Goal: Task Accomplishment & Management: Manage account settings

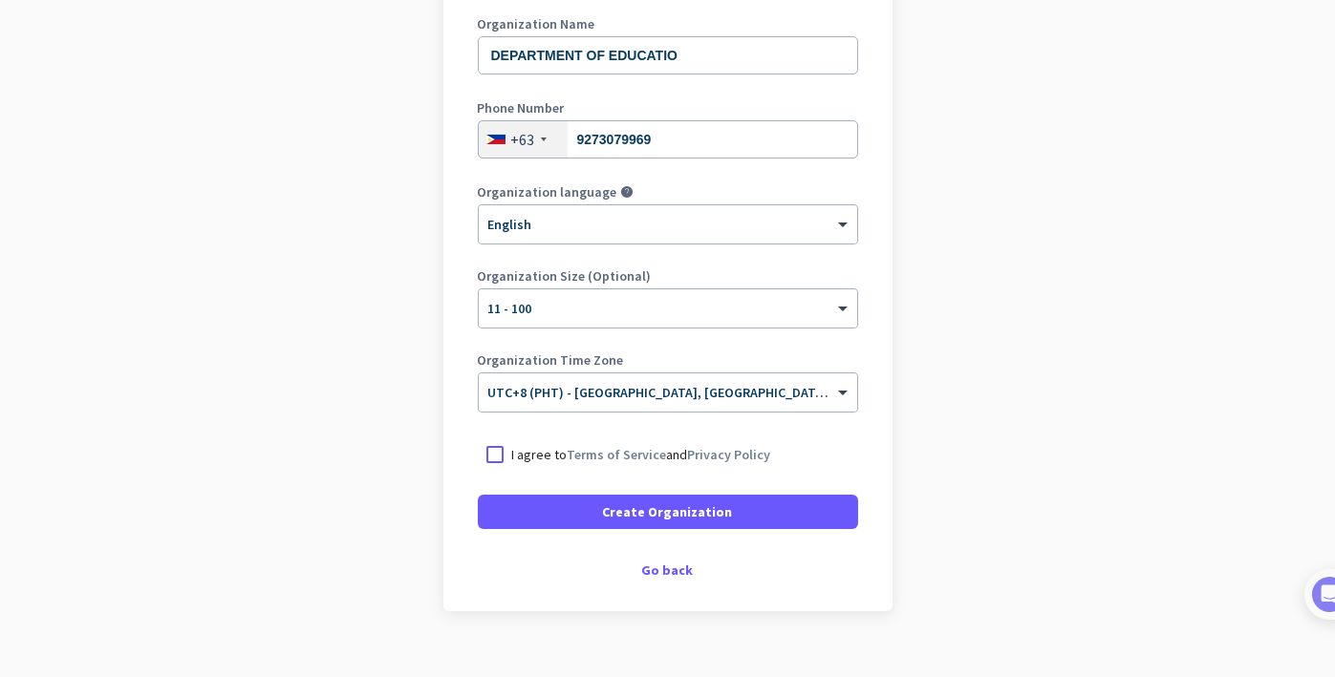
scroll to position [305, 0]
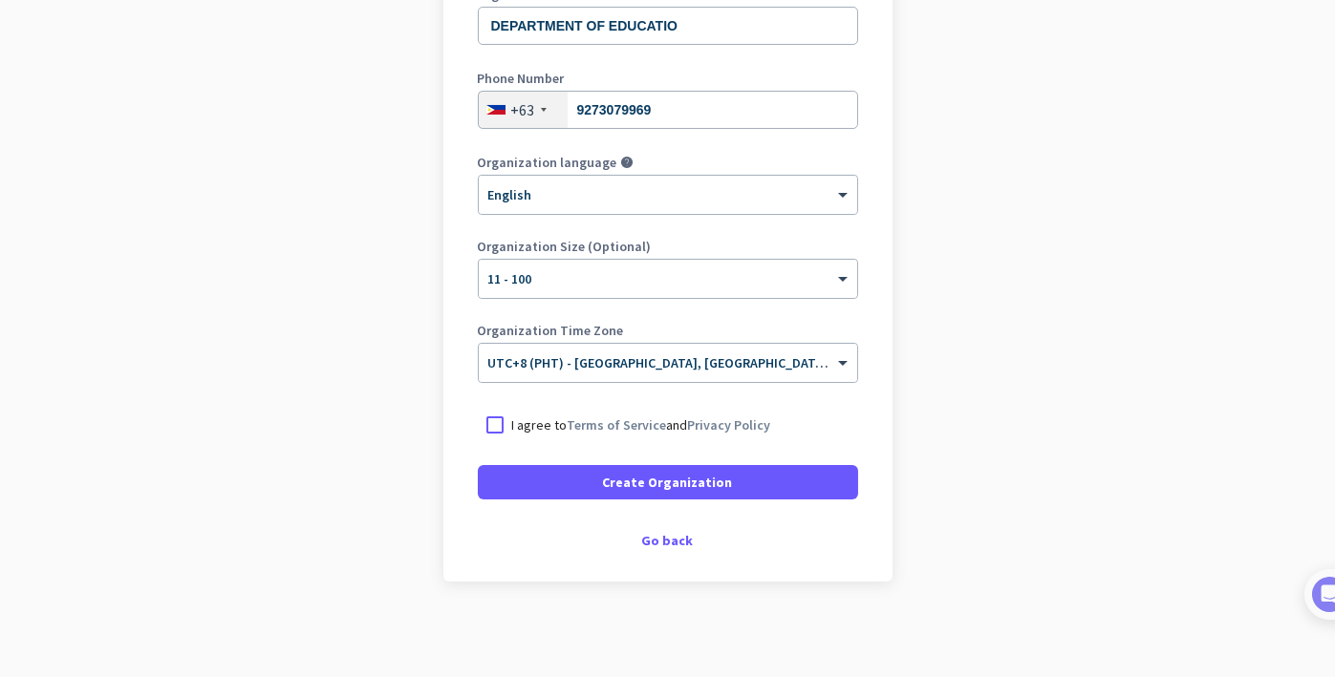
click at [733, 444] on form "Organization Name DEPARTMENT OF EDUCATIO Phone Number [PHONE_NUMBER] Organizati…" at bounding box center [668, 244] width 380 height 512
click at [744, 429] on link "Privacy Policy" at bounding box center [729, 425] width 83 height 17
click at [486, 424] on div at bounding box center [495, 425] width 34 height 34
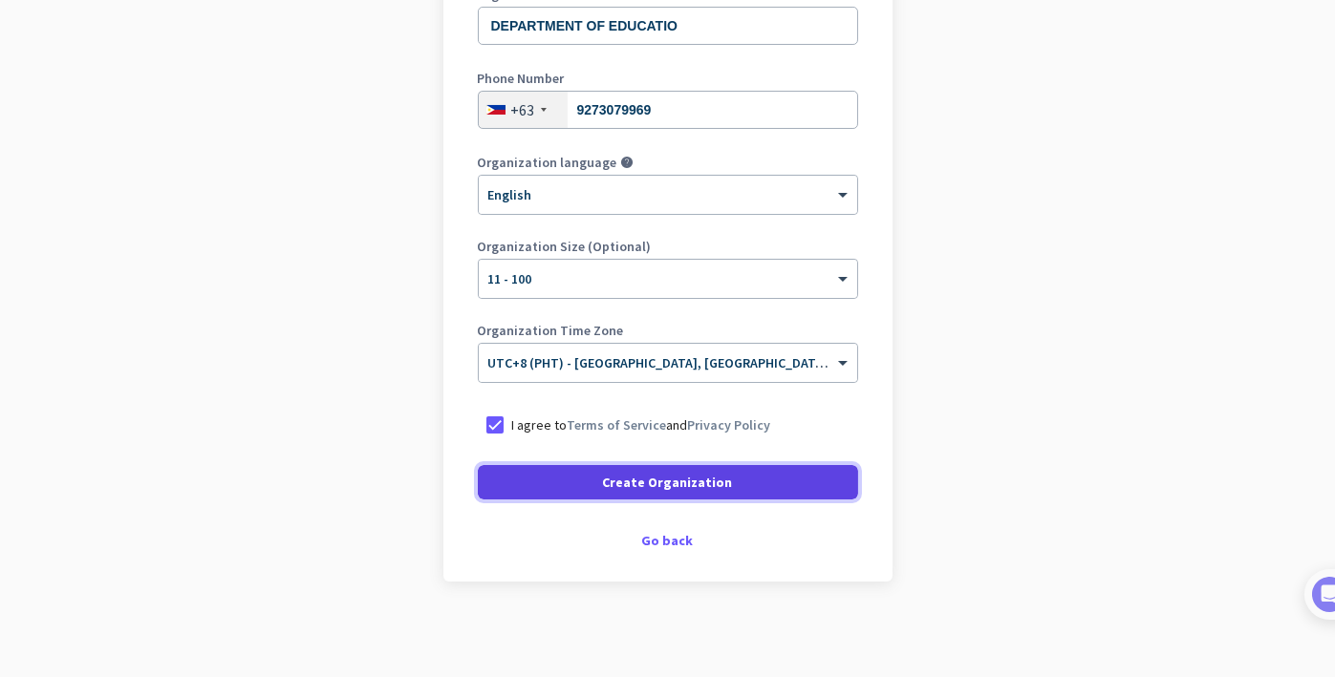
click at [507, 472] on span at bounding box center [668, 483] width 380 height 46
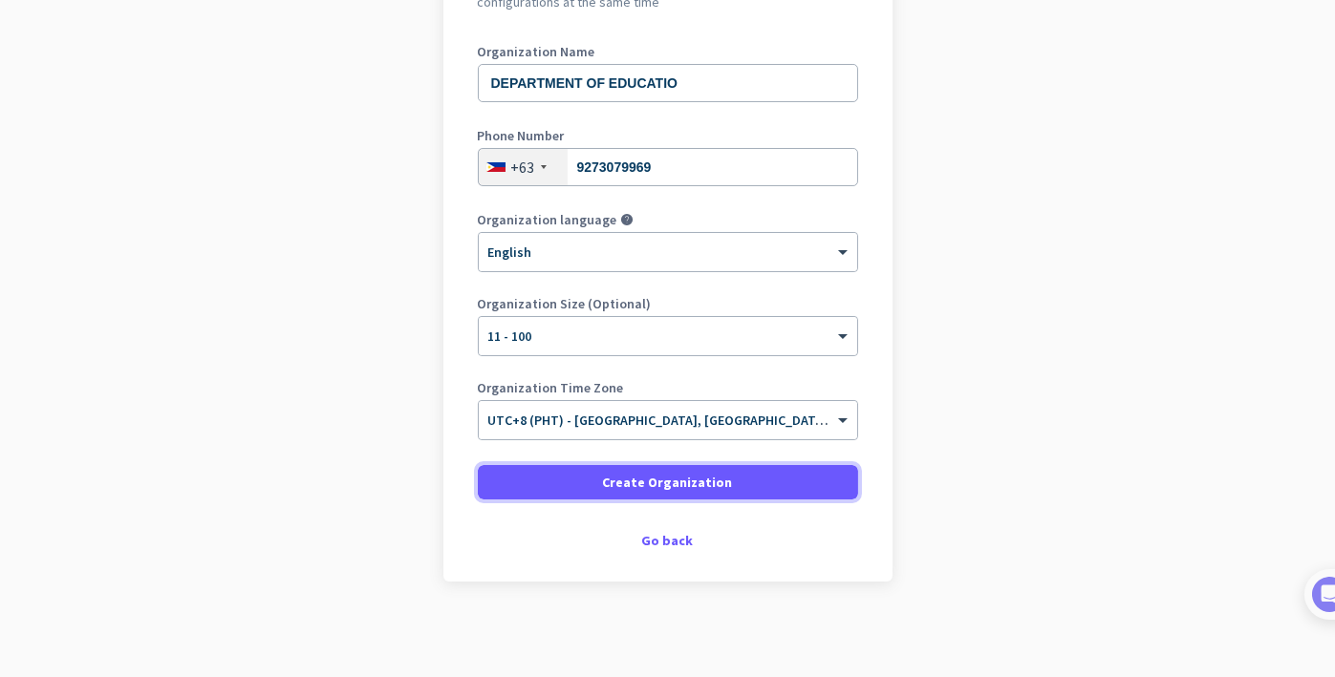
scroll to position [246, 0]
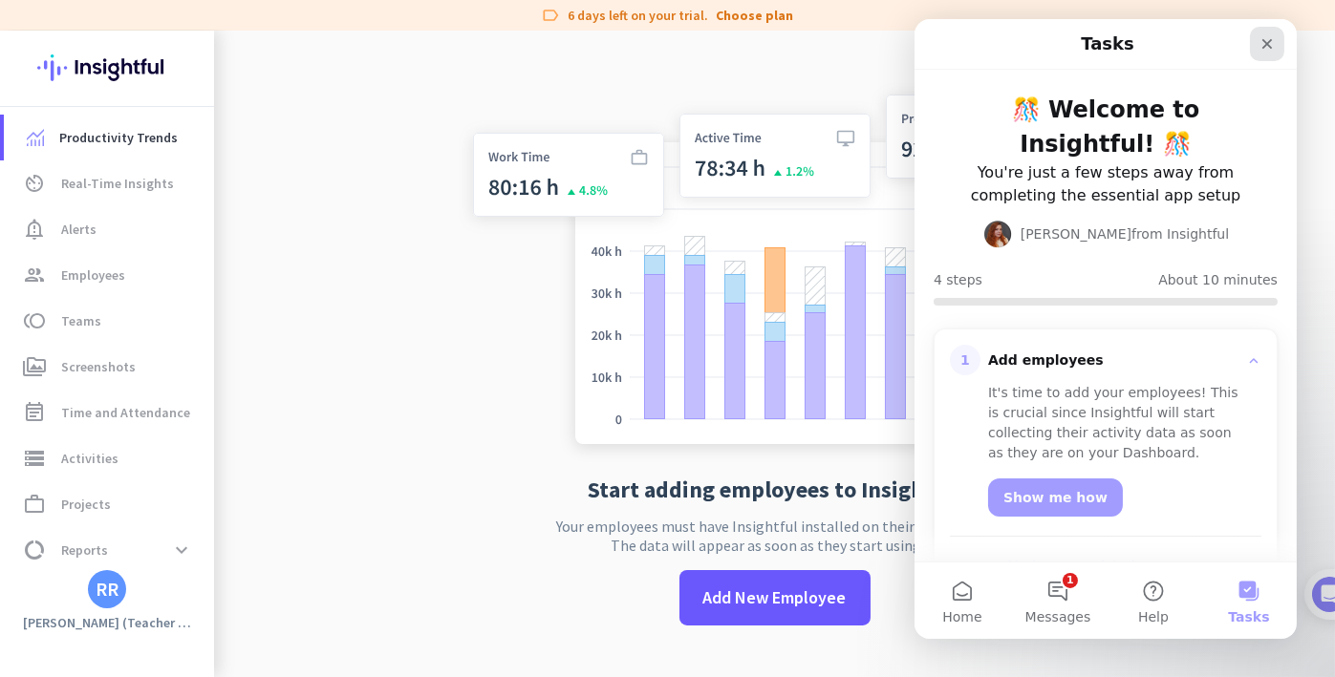
click at [1261, 54] on div "Close" at bounding box center [1266, 44] width 34 height 34
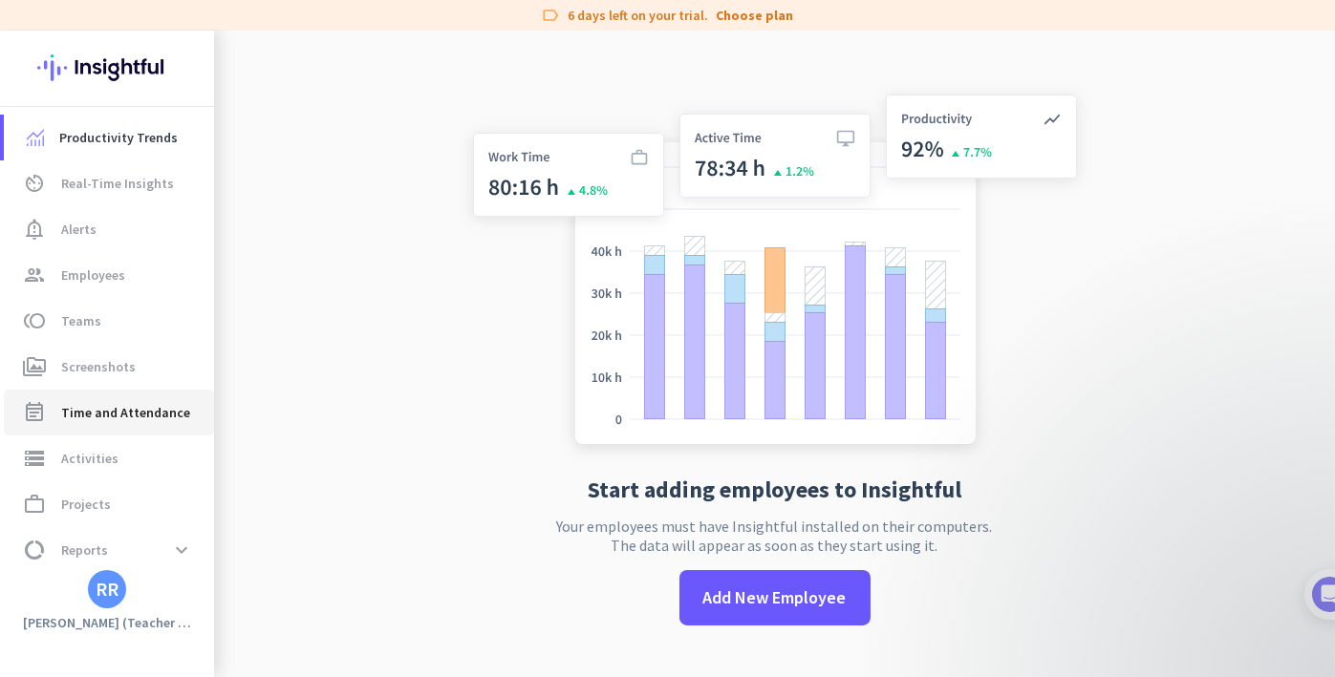
click at [160, 390] on link "event_note Time and Attendance" at bounding box center [109, 413] width 210 height 46
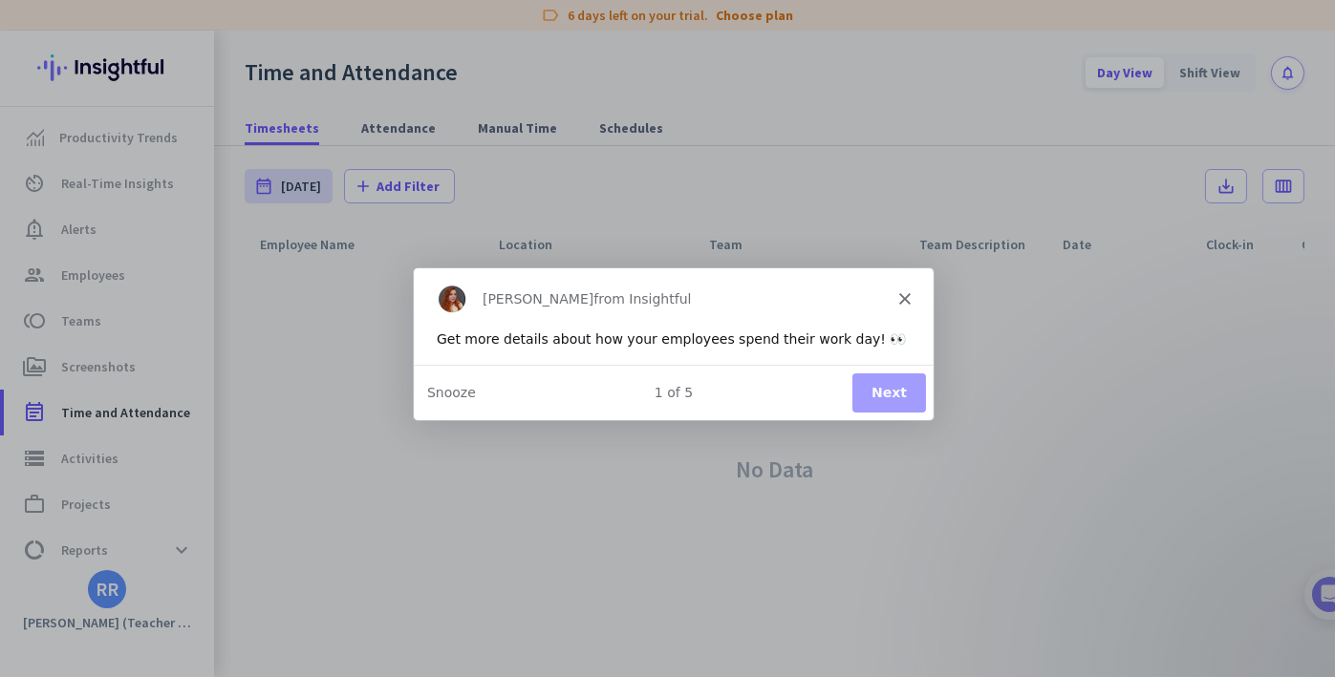
click at [887, 383] on button "Next" at bounding box center [887, 392] width 74 height 39
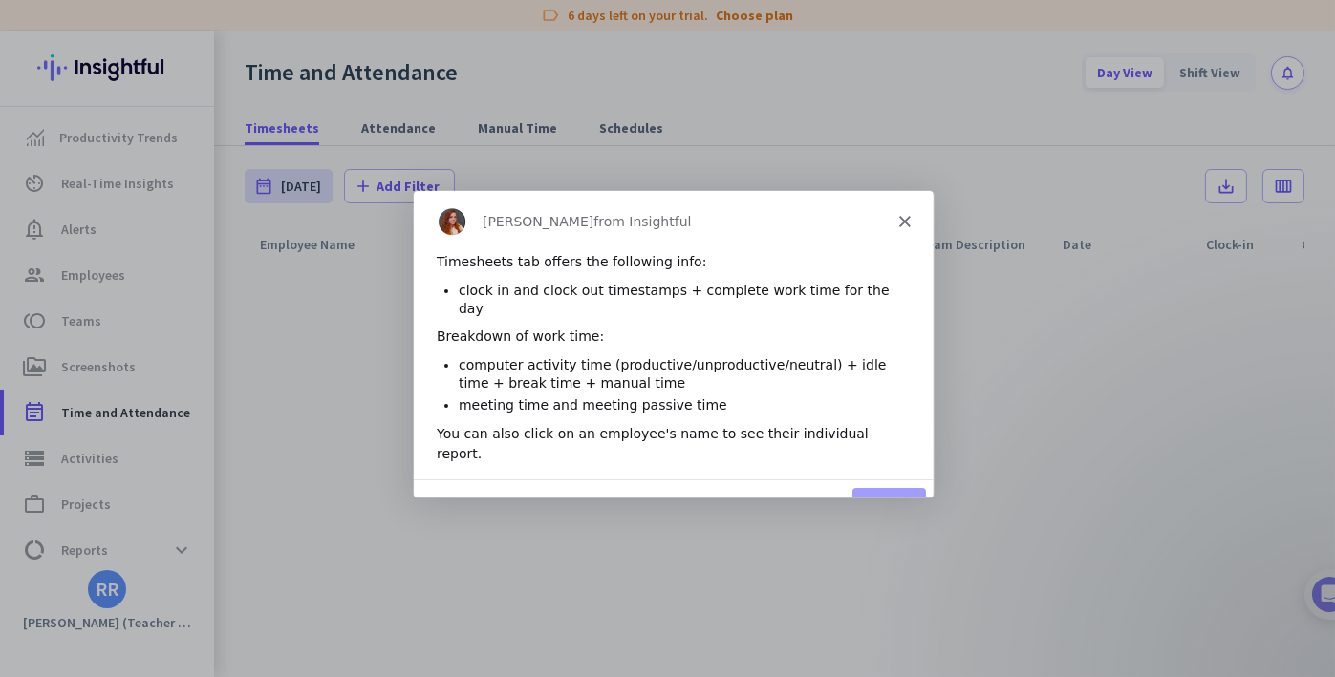
click at [882, 487] on button "Next" at bounding box center [887, 506] width 74 height 39
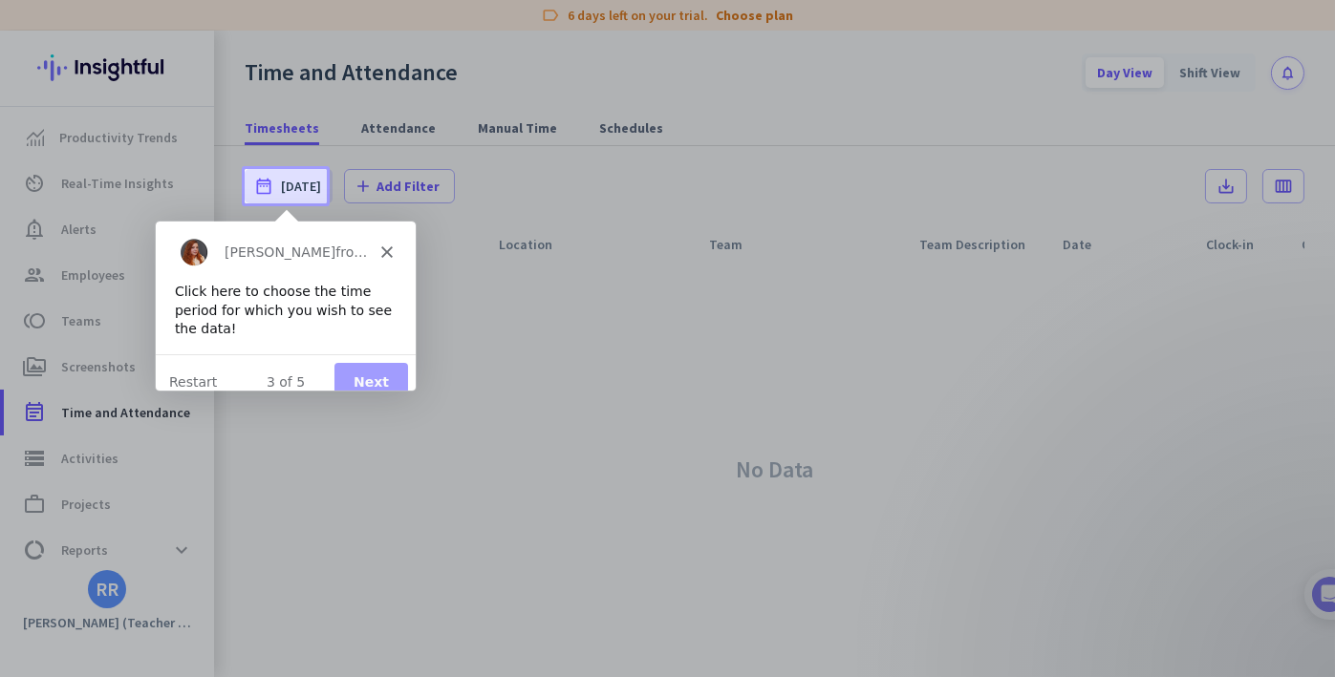
click at [365, 363] on button "Next" at bounding box center [370, 380] width 74 height 39
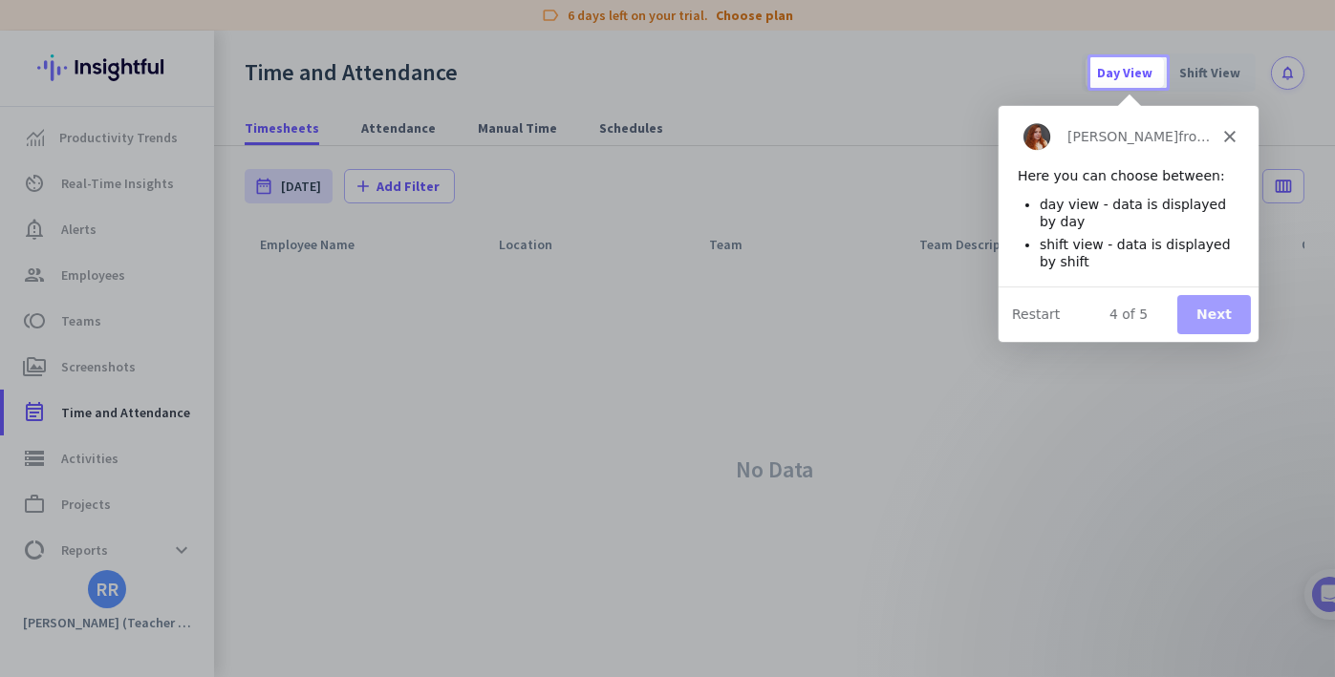
click at [1234, 323] on button "Next" at bounding box center [1213, 313] width 74 height 39
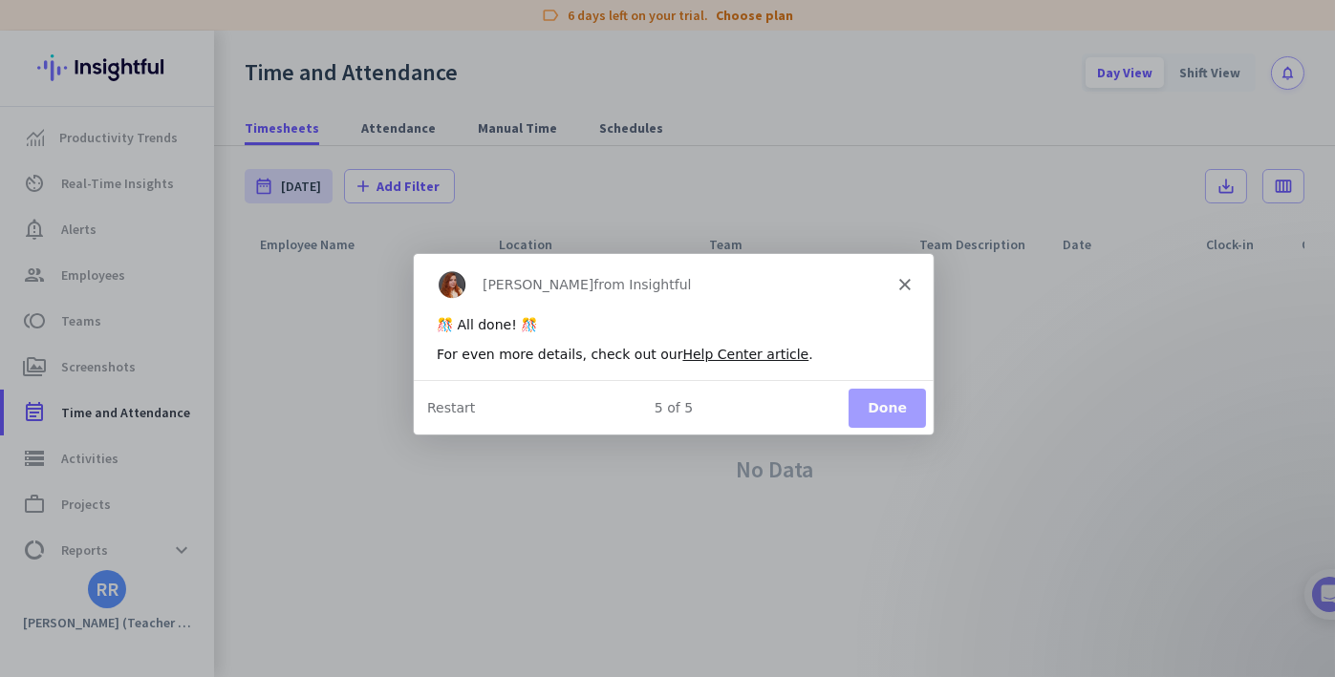
click at [871, 396] on button "Done" at bounding box center [884, 406] width 77 height 39
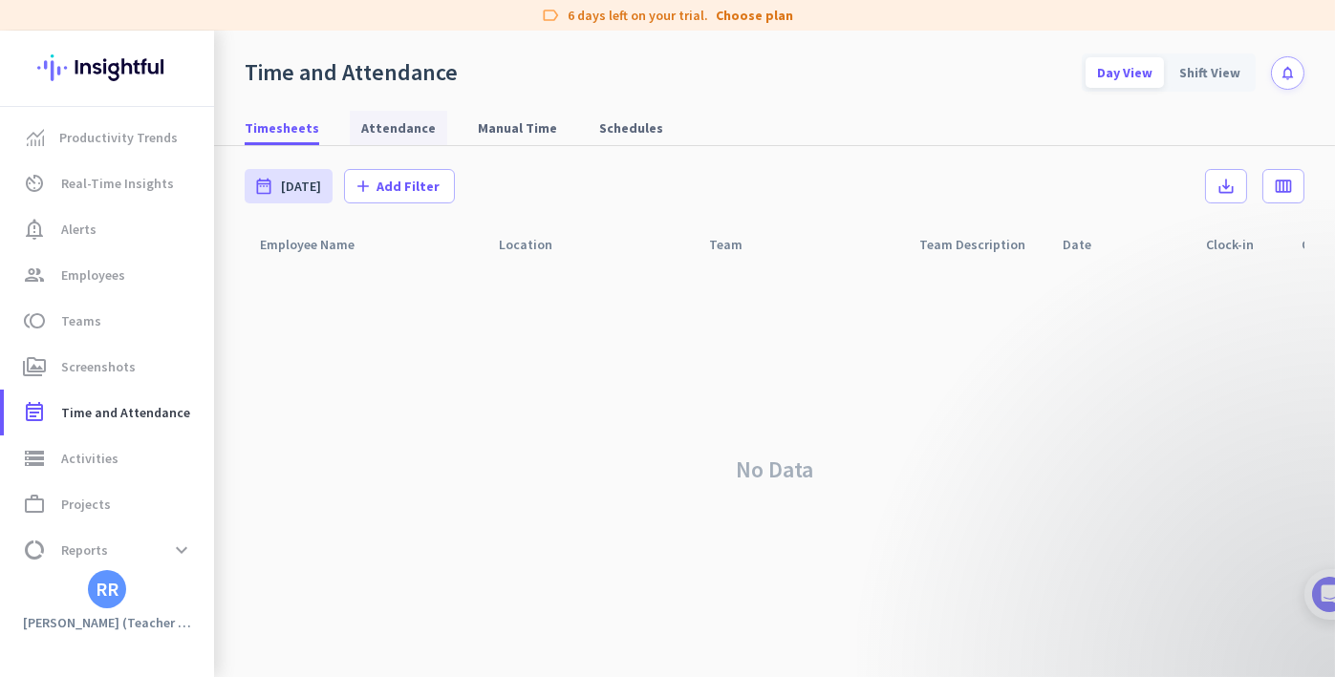
click at [368, 118] on span "Attendance" at bounding box center [398, 127] width 75 height 19
type input "[DATE] - [DATE]"
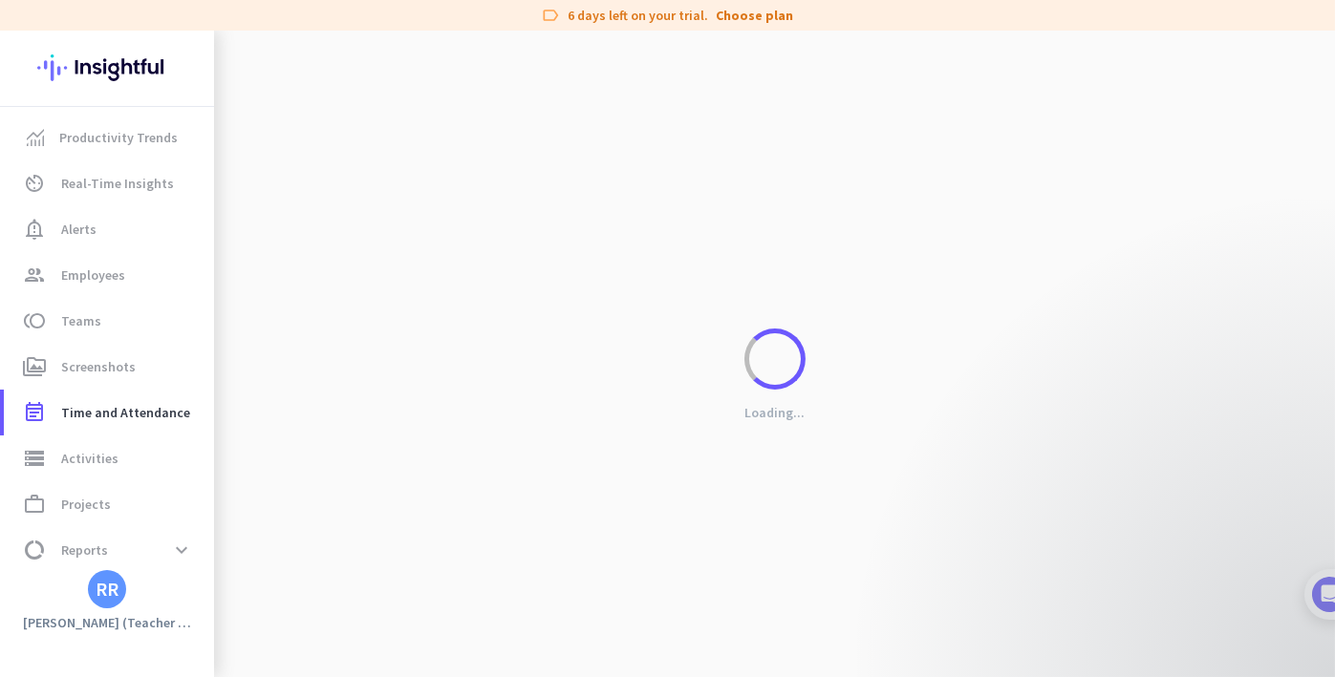
click at [368, 118] on div "Loading..." at bounding box center [774, 369] width 1121 height 677
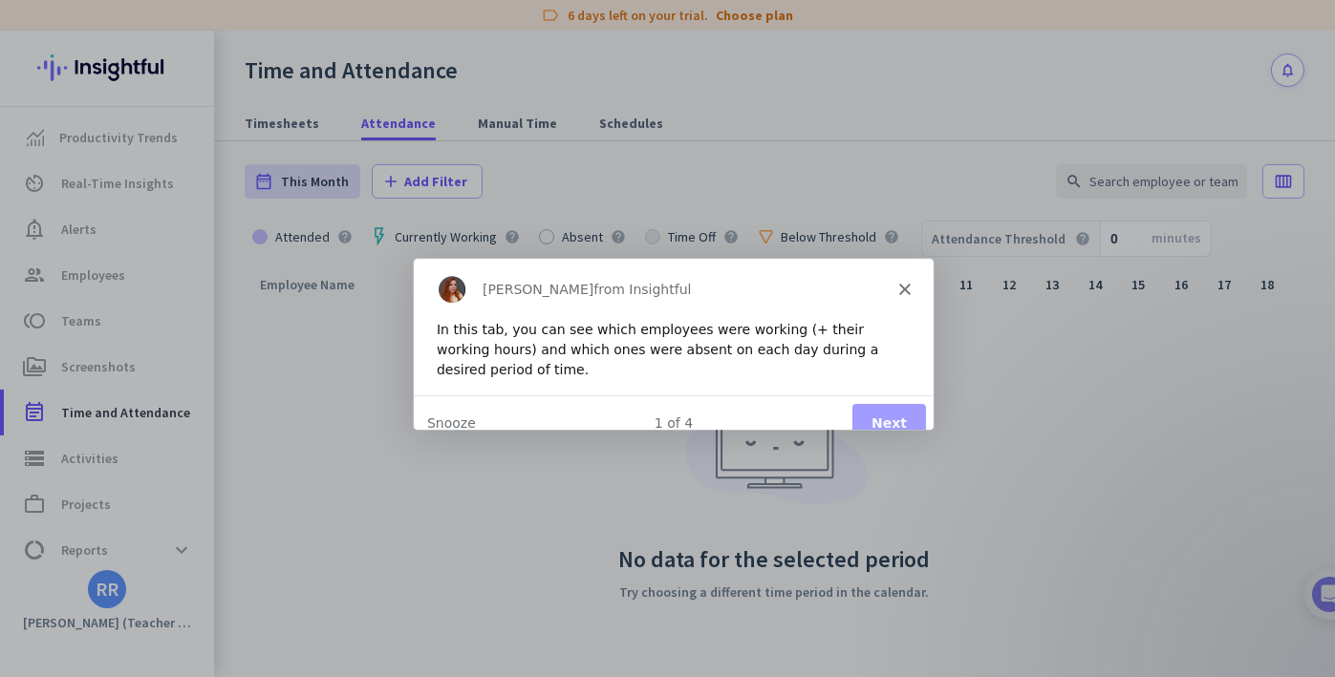
click at [898, 278] on div "[PERSON_NAME] from Insightful" at bounding box center [672, 287] width 520 height 61
click at [904, 290] on icon "Close" at bounding box center [902, 287] width 11 height 11
